Goal: Task Accomplishment & Management: Manage account settings

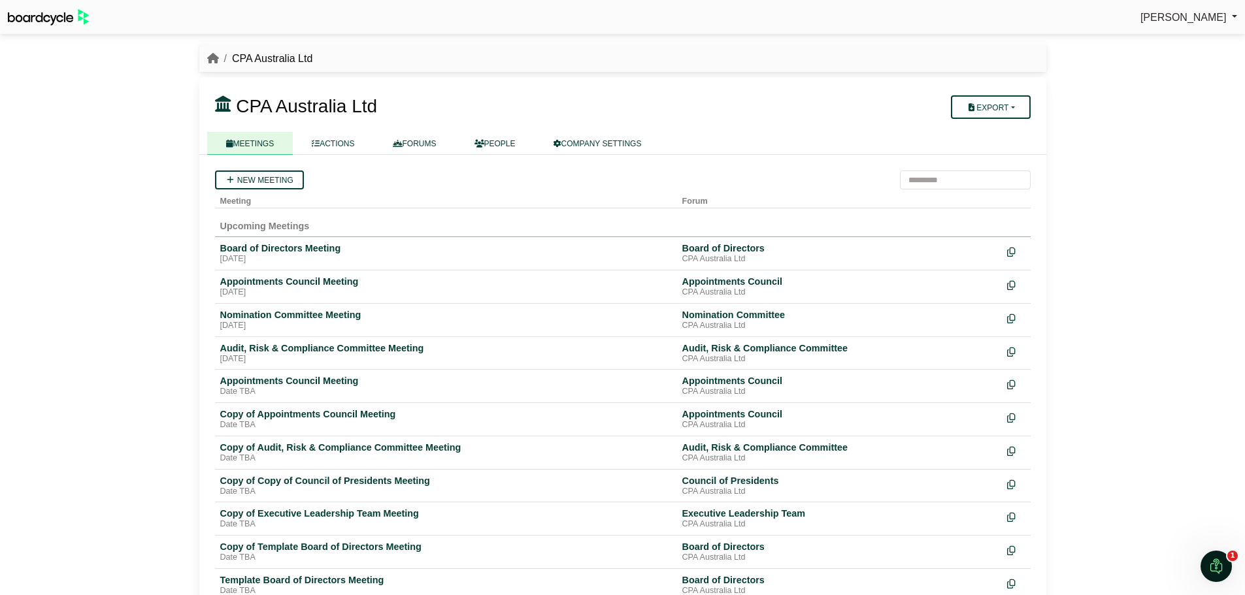
click at [1230, 12] on link "[PERSON_NAME]" at bounding box center [1188, 17] width 97 height 17
click at [515, 143] on link "PEOPLE" at bounding box center [494, 143] width 79 height 23
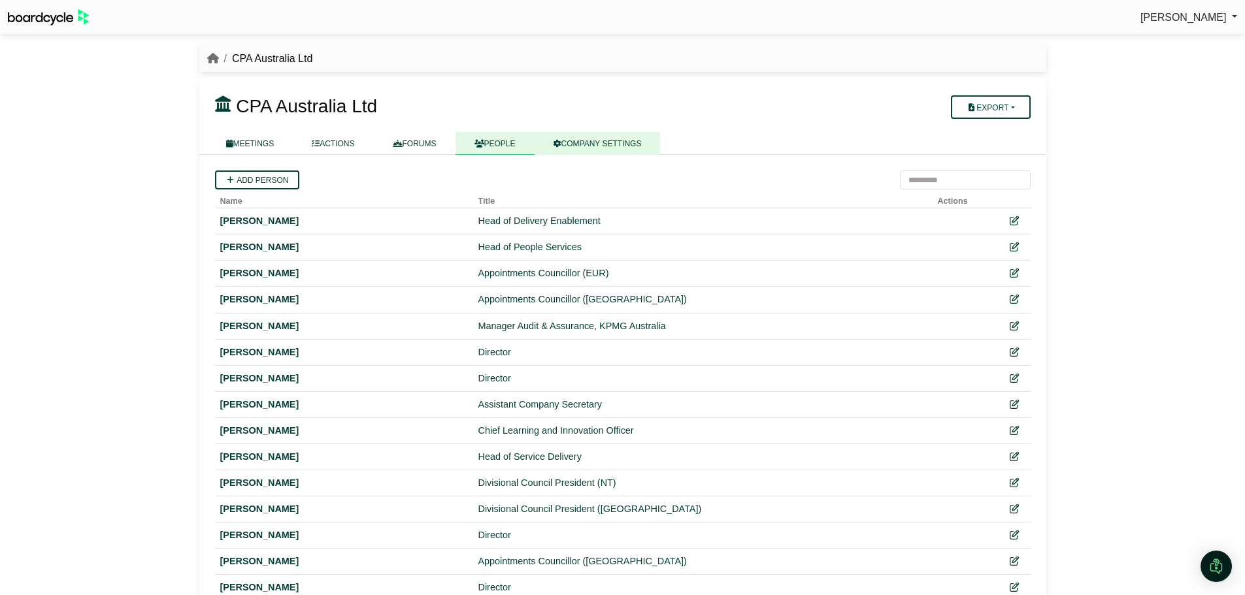
drag, startPoint x: 0, startPoint y: 0, endPoint x: 587, endPoint y: 141, distance: 604.1
click at [587, 141] on link "COMPANY SETTINGS" at bounding box center [597, 143] width 126 height 23
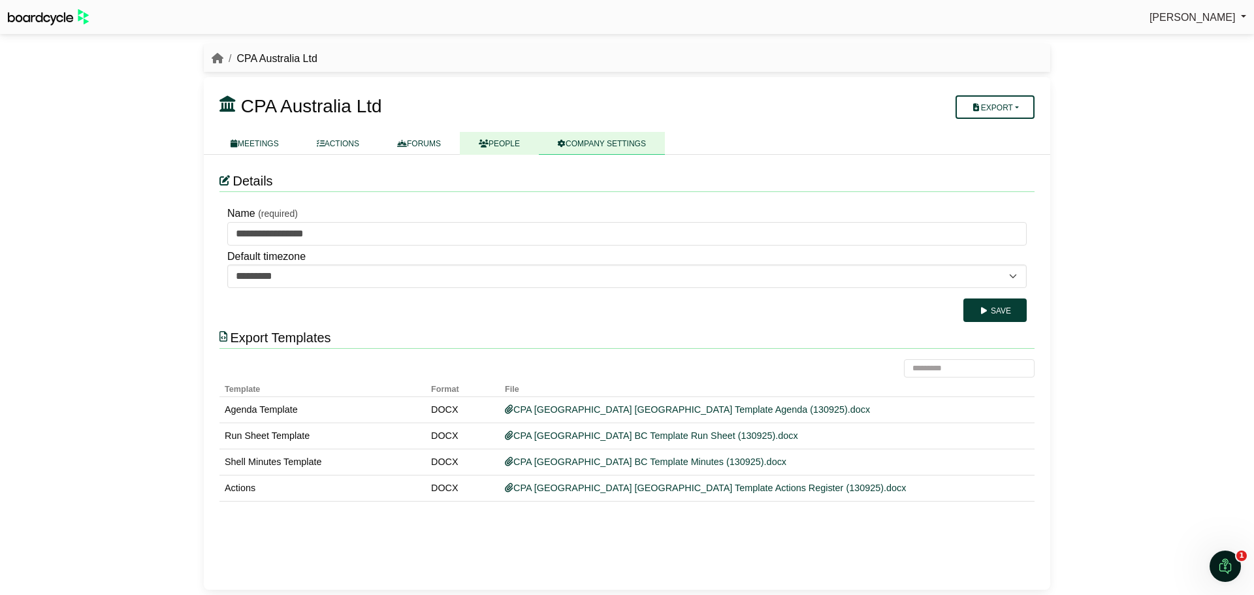
click at [524, 142] on link "PEOPLE" at bounding box center [499, 143] width 79 height 23
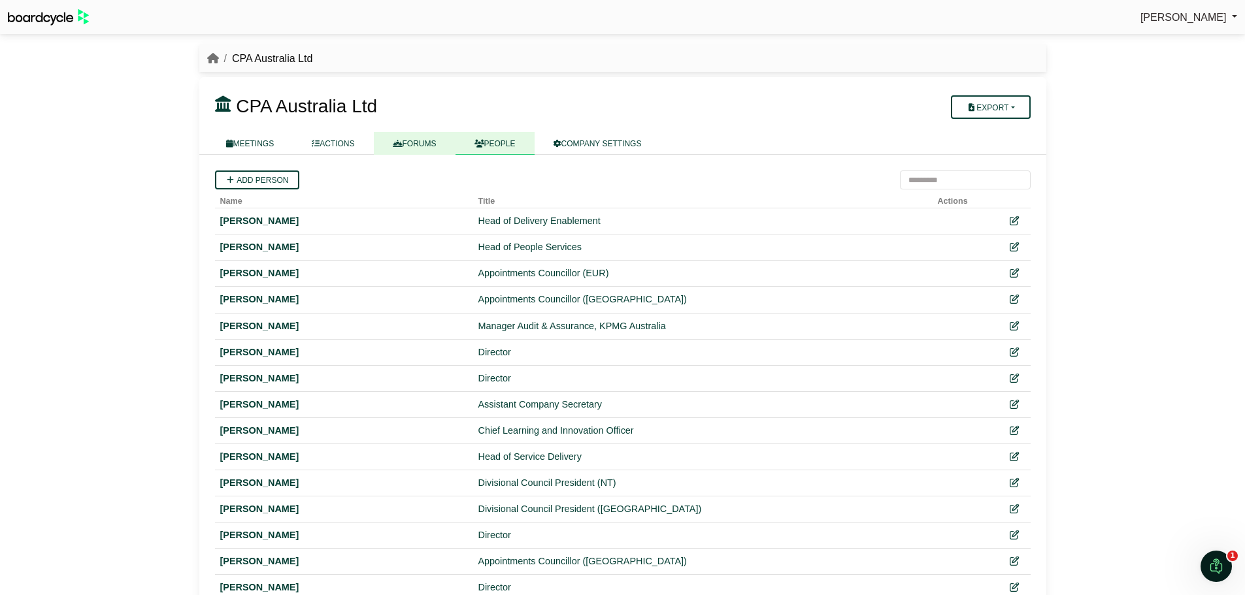
click at [435, 140] on link "FORUMS" at bounding box center [415, 143] width 82 height 23
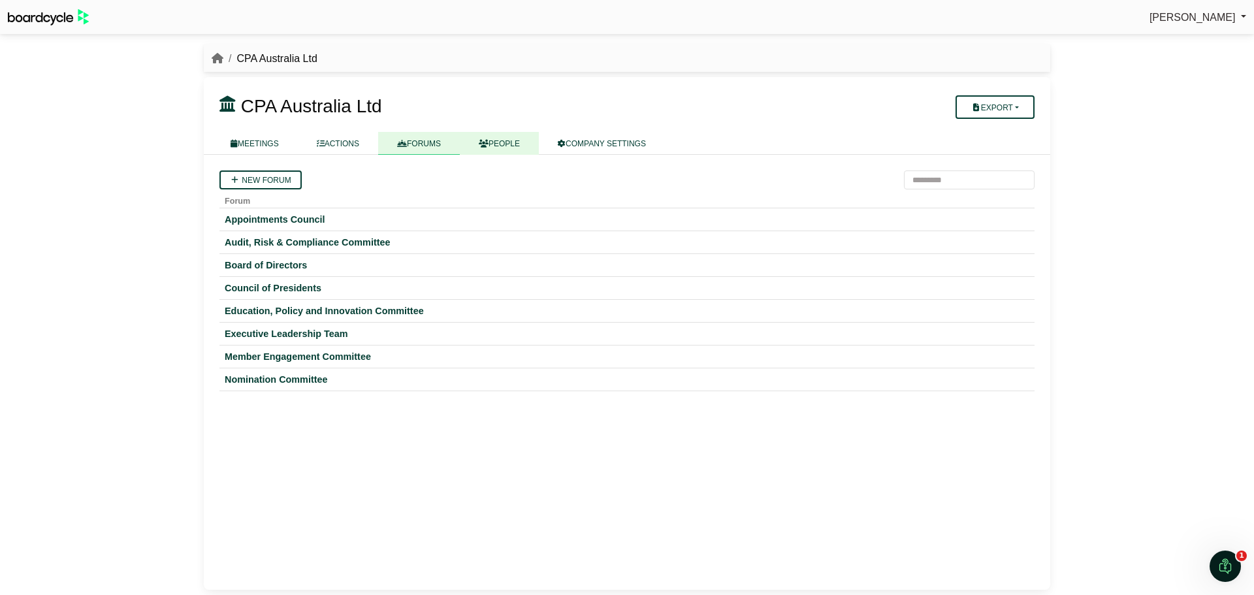
click at [516, 146] on link "PEOPLE" at bounding box center [499, 143] width 79 height 23
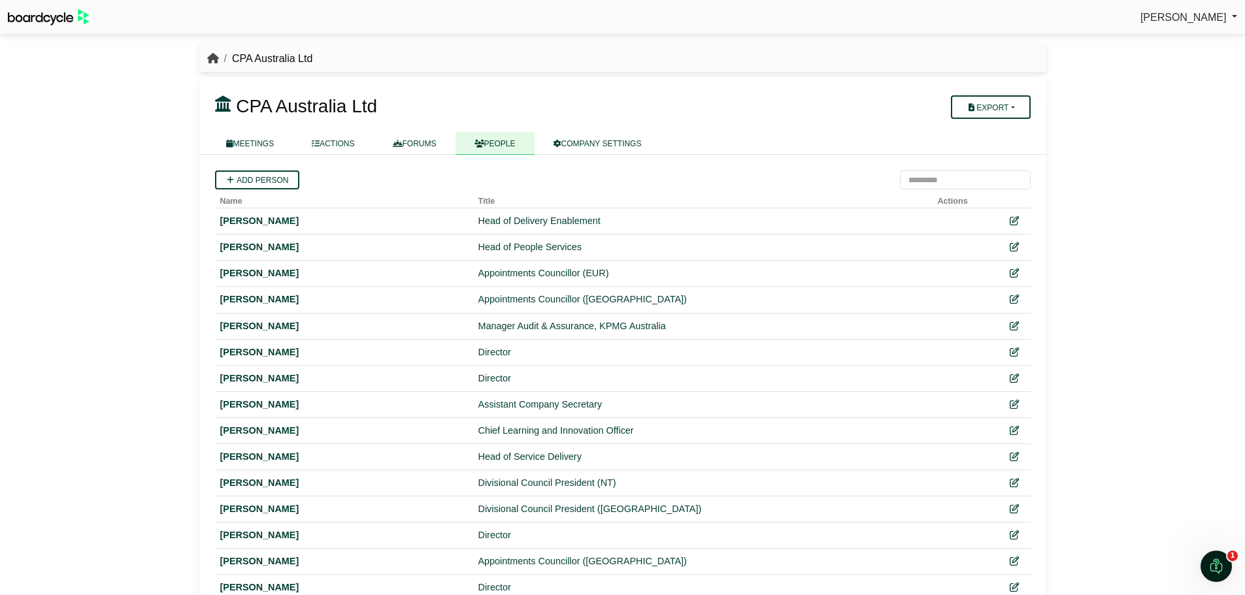
click at [215, 61] on icon "breadcrumb" at bounding box center [213, 58] width 12 height 10
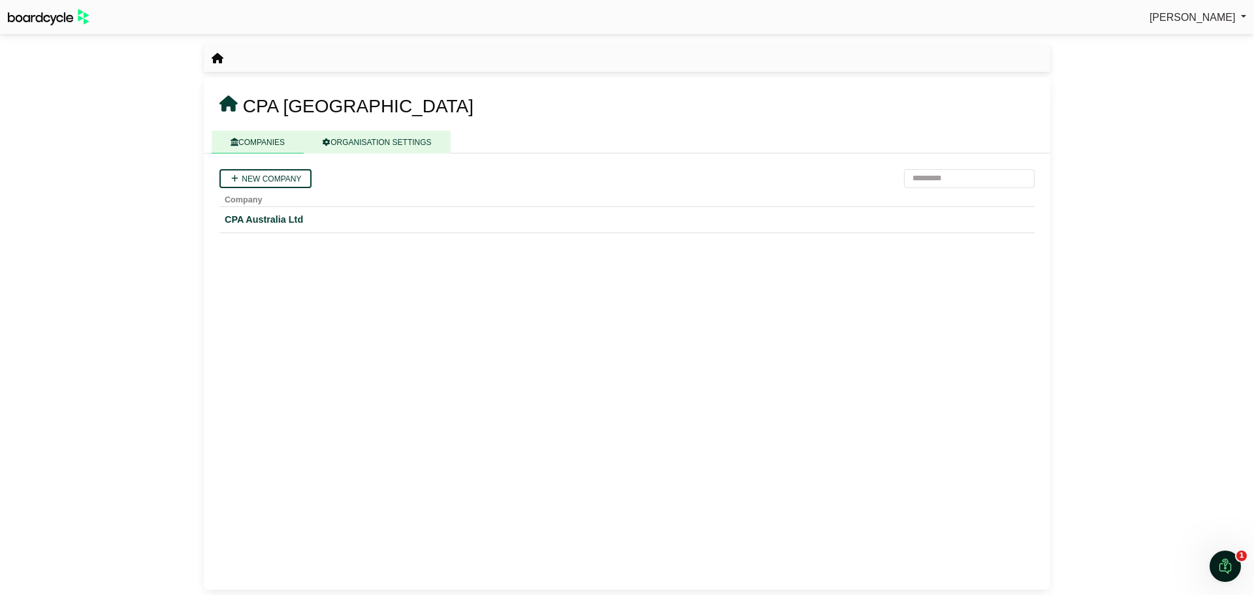
click at [385, 139] on link "ORGANISATION SETTINGS" at bounding box center [377, 142] width 146 height 23
click at [248, 144] on link "COMPANIES" at bounding box center [258, 142] width 92 height 23
click at [1226, 22] on span "[PERSON_NAME]" at bounding box center [1193, 17] width 86 height 11
click at [1196, 40] on link "Sign Out" at bounding box center [1194, 39] width 105 height 25
